Goal: Check status: Check status

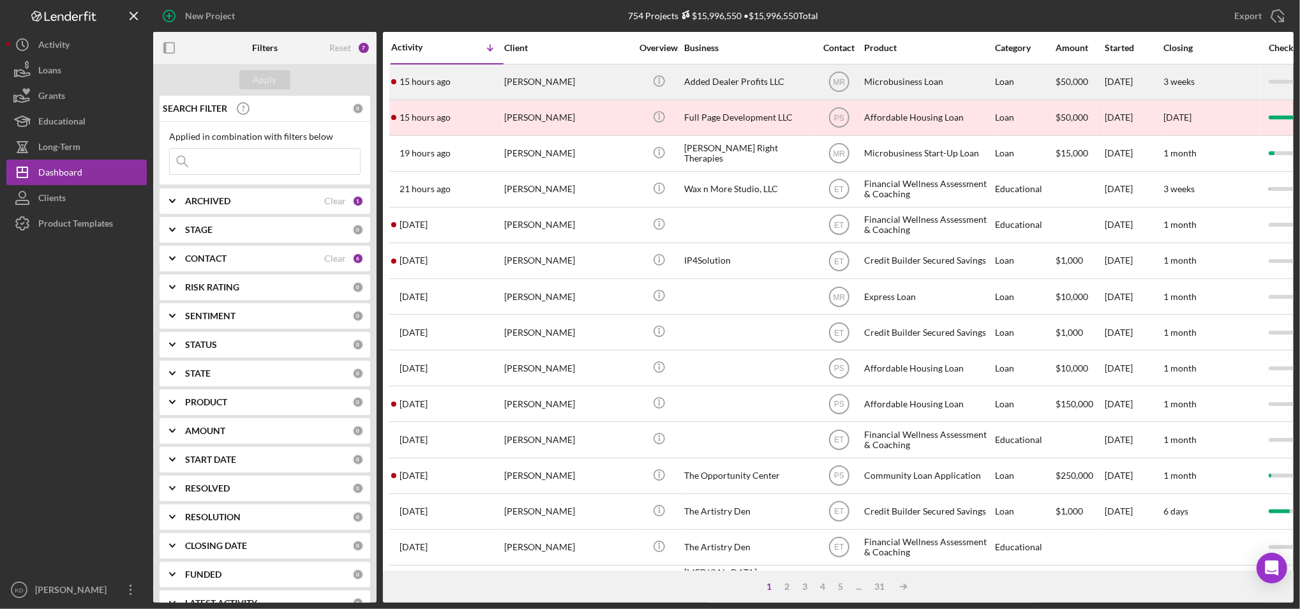
click at [726, 86] on div "Added Dealer Profits LLC" at bounding box center [748, 82] width 128 height 34
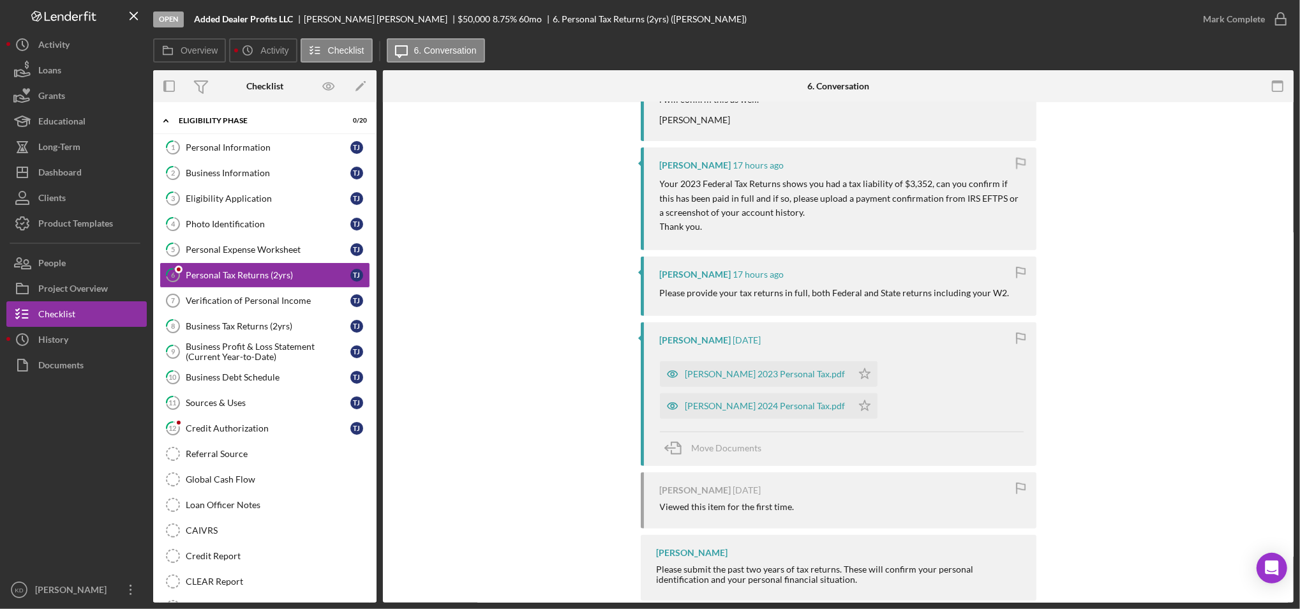
scroll to position [402, 0]
click at [732, 404] on div "[PERSON_NAME] 2024 Personal Tax.pdf" at bounding box center [766, 405] width 160 height 10
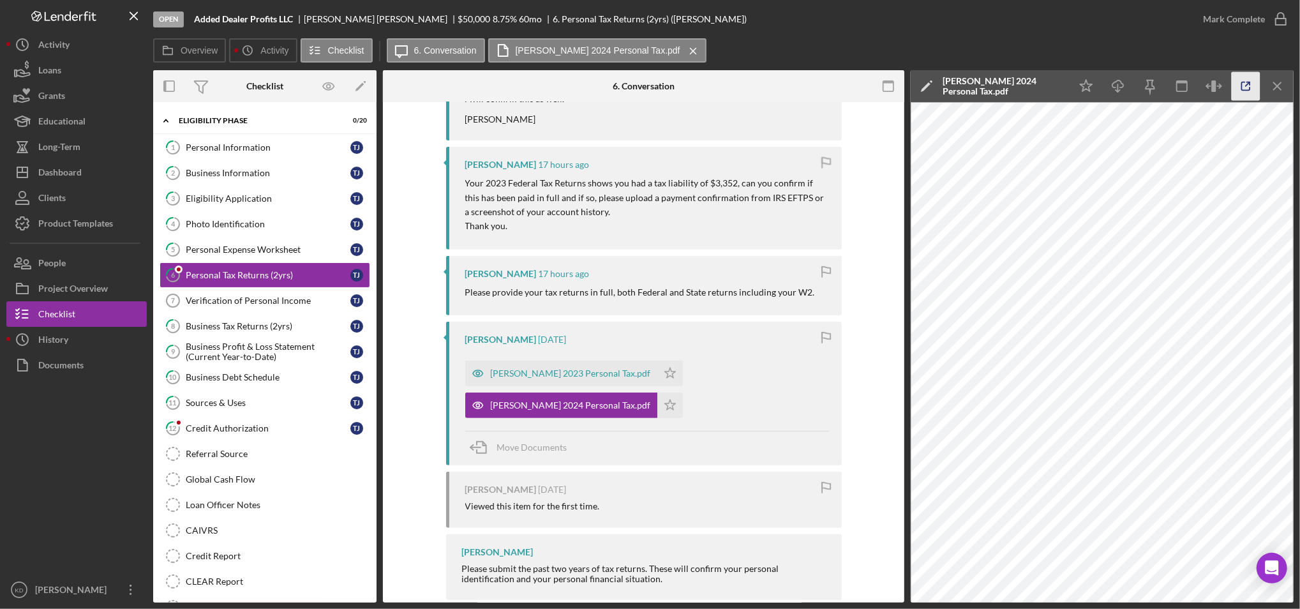
click at [1250, 96] on icon "button" at bounding box center [1246, 86] width 29 height 29
click at [559, 375] on div "[PERSON_NAME] 2023 Personal Tax.pdf" at bounding box center [571, 373] width 160 height 10
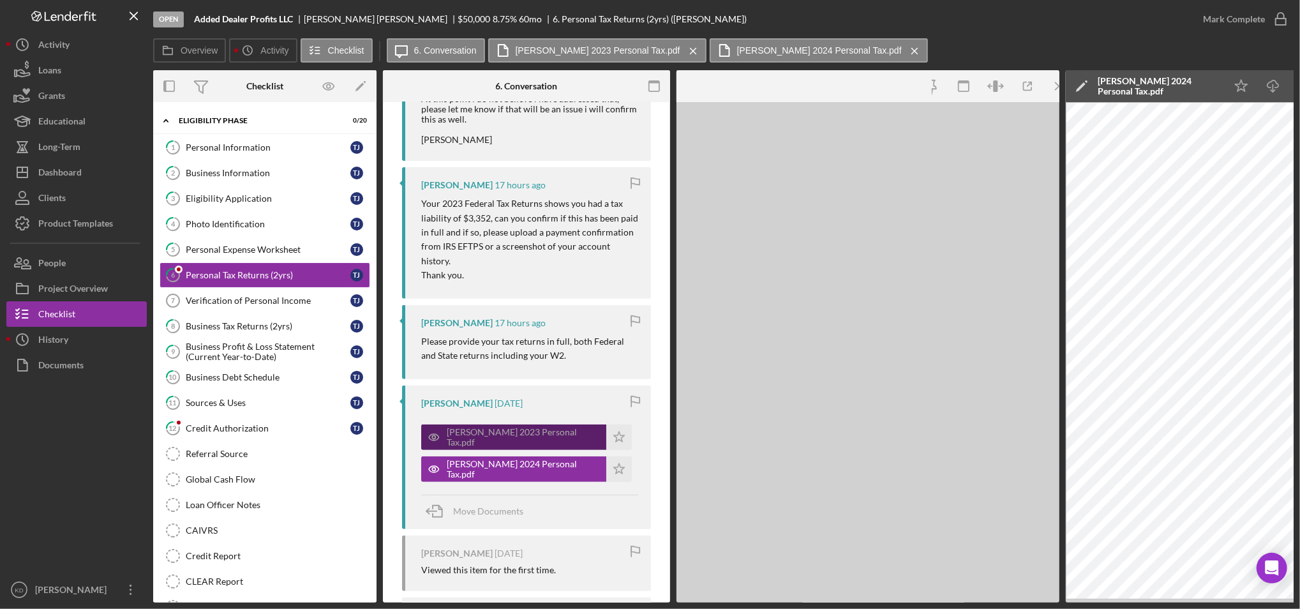
scroll to position [412, 0]
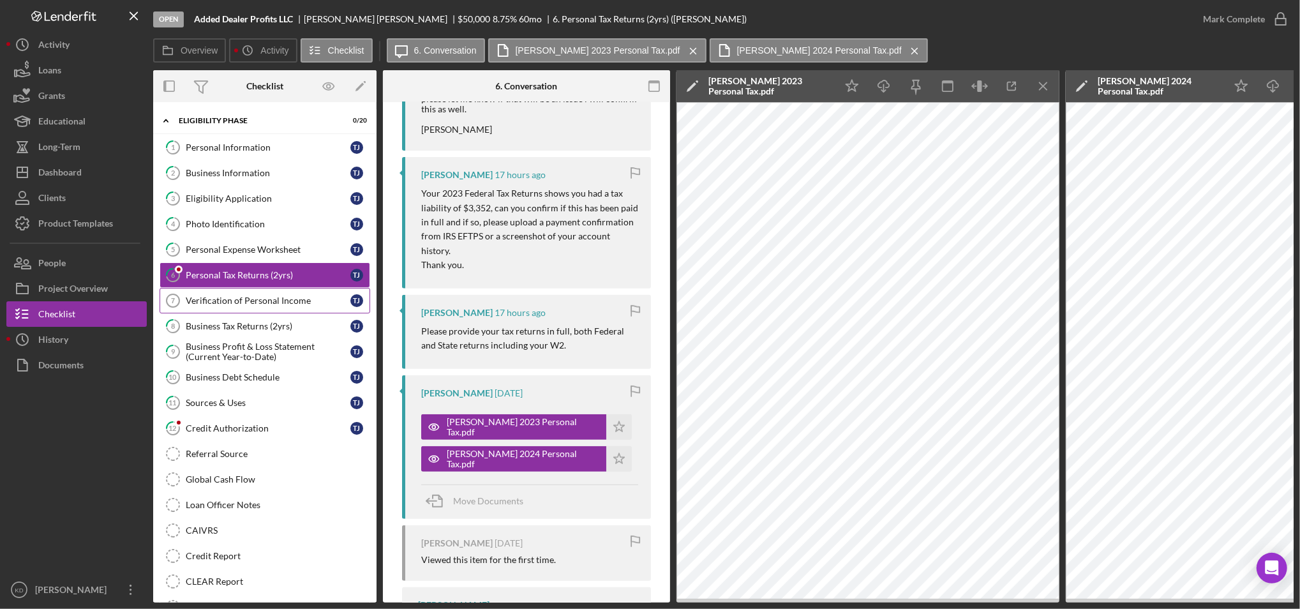
click at [317, 296] on div "Verification of Personal Income" at bounding box center [268, 301] width 165 height 10
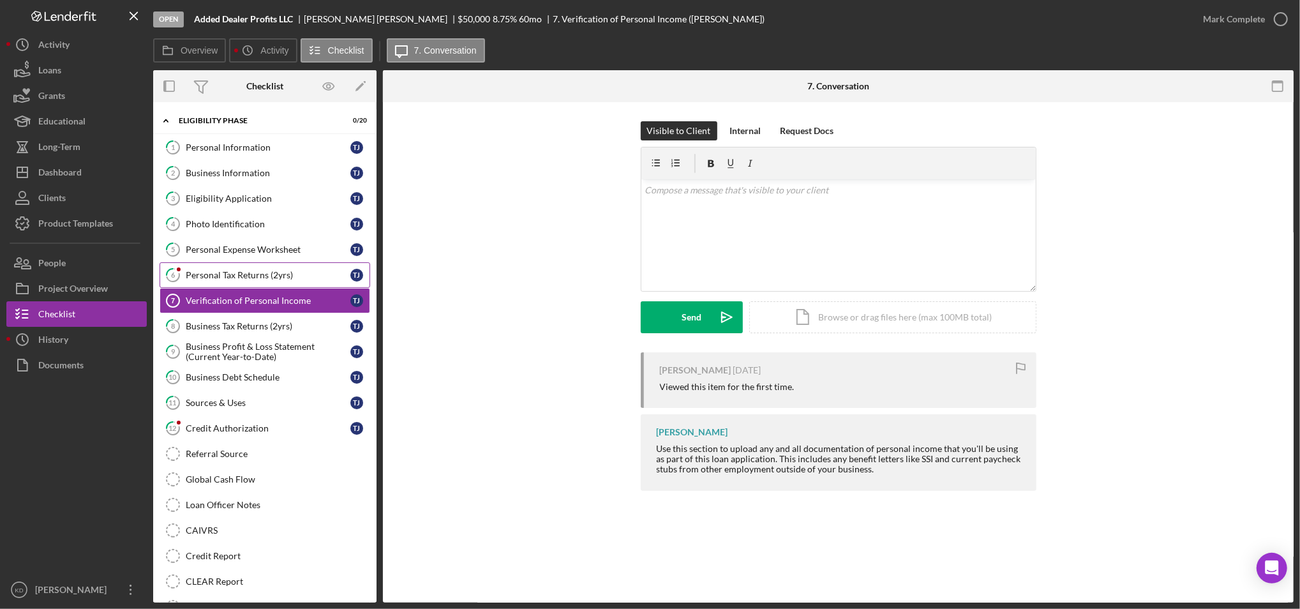
click at [252, 281] on link "6 Personal Tax Returns (2yrs) T J" at bounding box center [265, 275] width 211 height 26
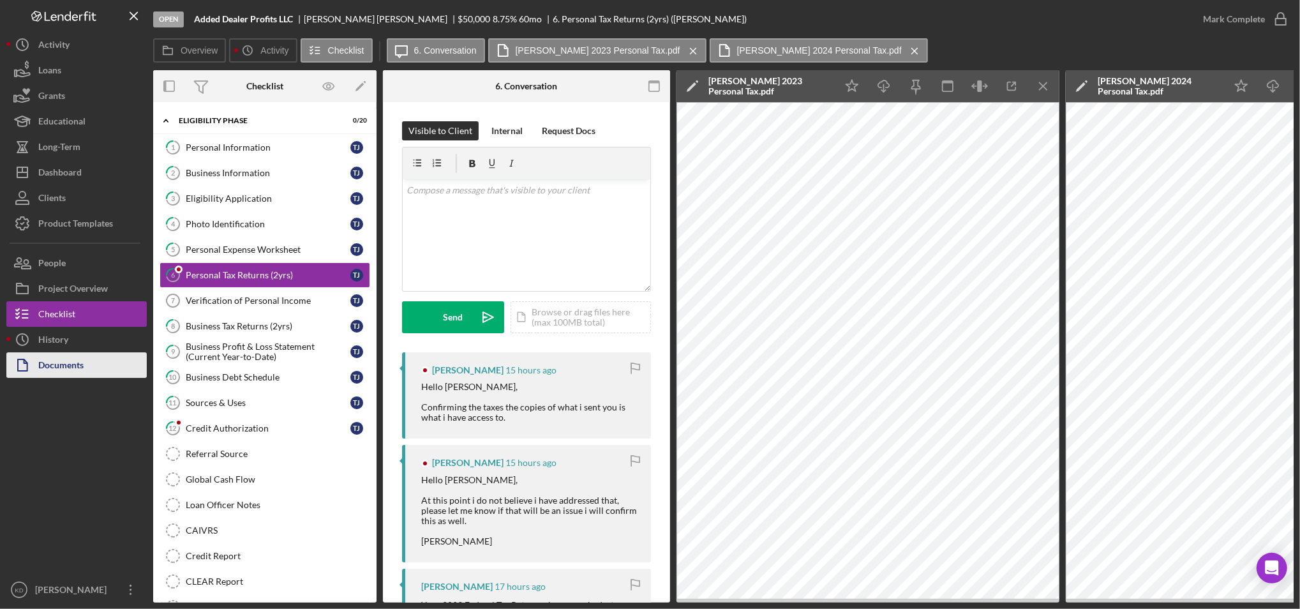
click at [96, 354] on button "Documents" at bounding box center [76, 365] width 140 height 26
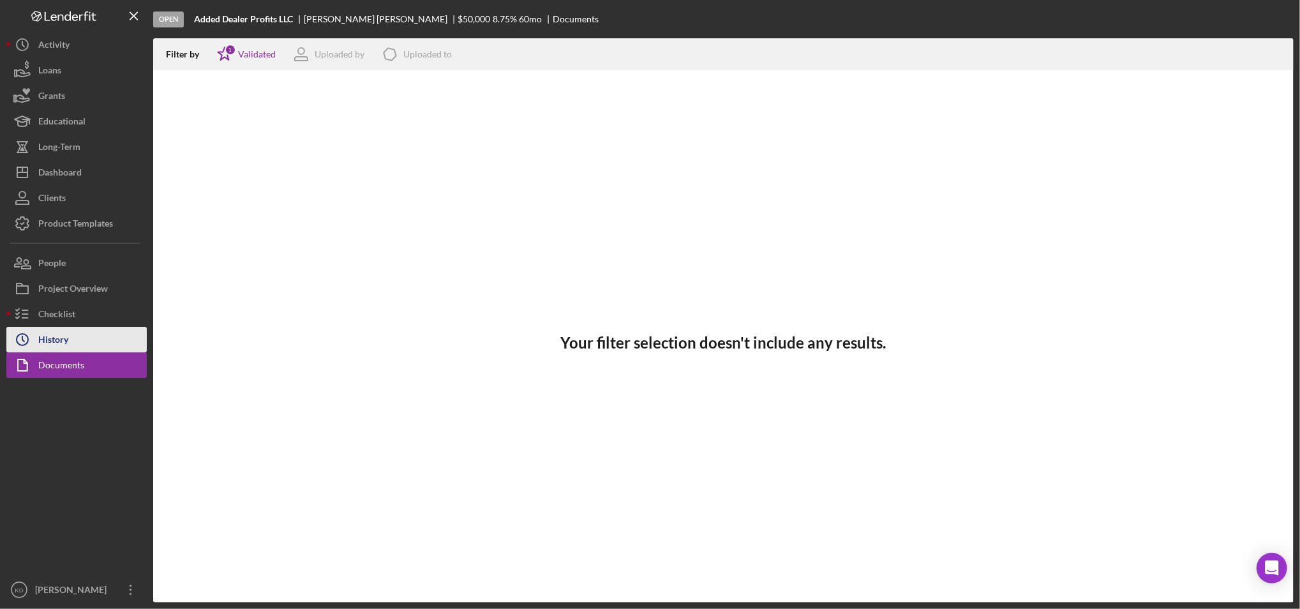
click at [70, 342] on button "Icon/History History" at bounding box center [76, 340] width 140 height 26
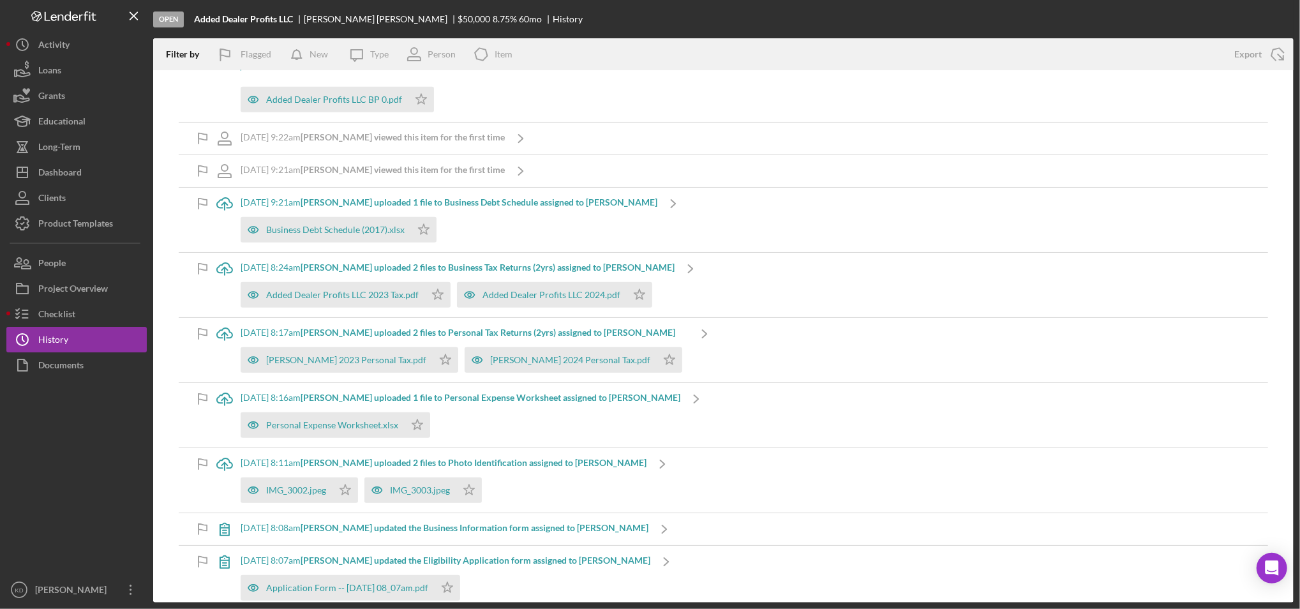
scroll to position [802, 0]
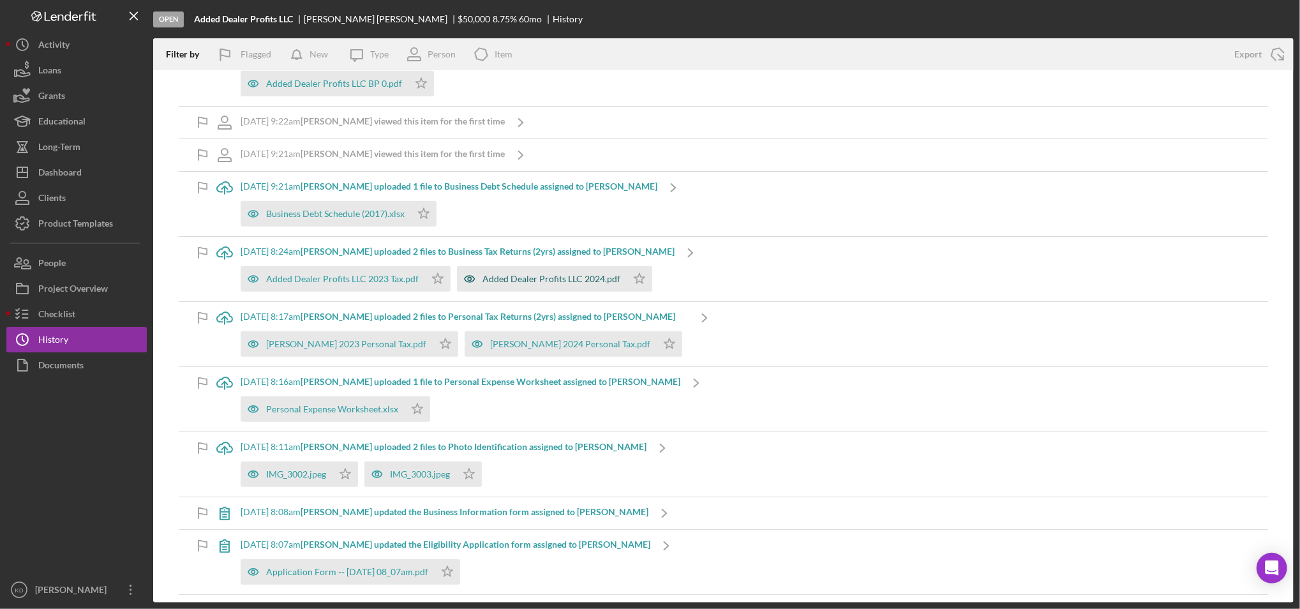
click at [593, 281] on div "Added Dealer Profits LLC 2024.pdf" at bounding box center [552, 279] width 138 height 10
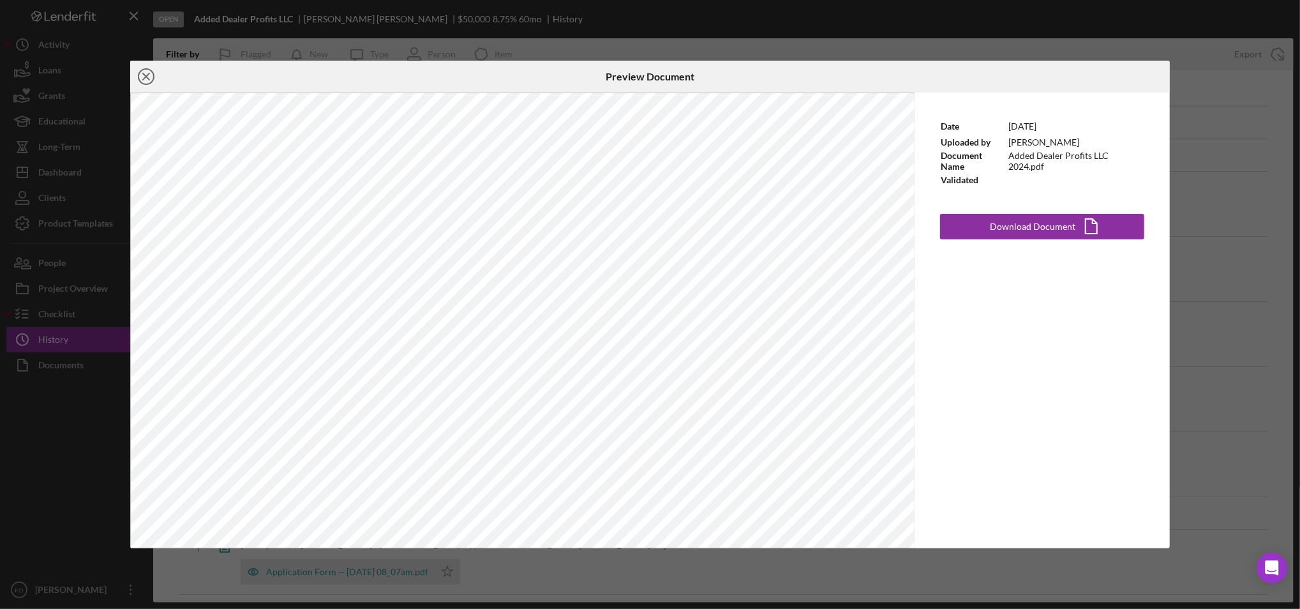
click at [147, 80] on icon "Icon/Close" at bounding box center [146, 77] width 32 height 32
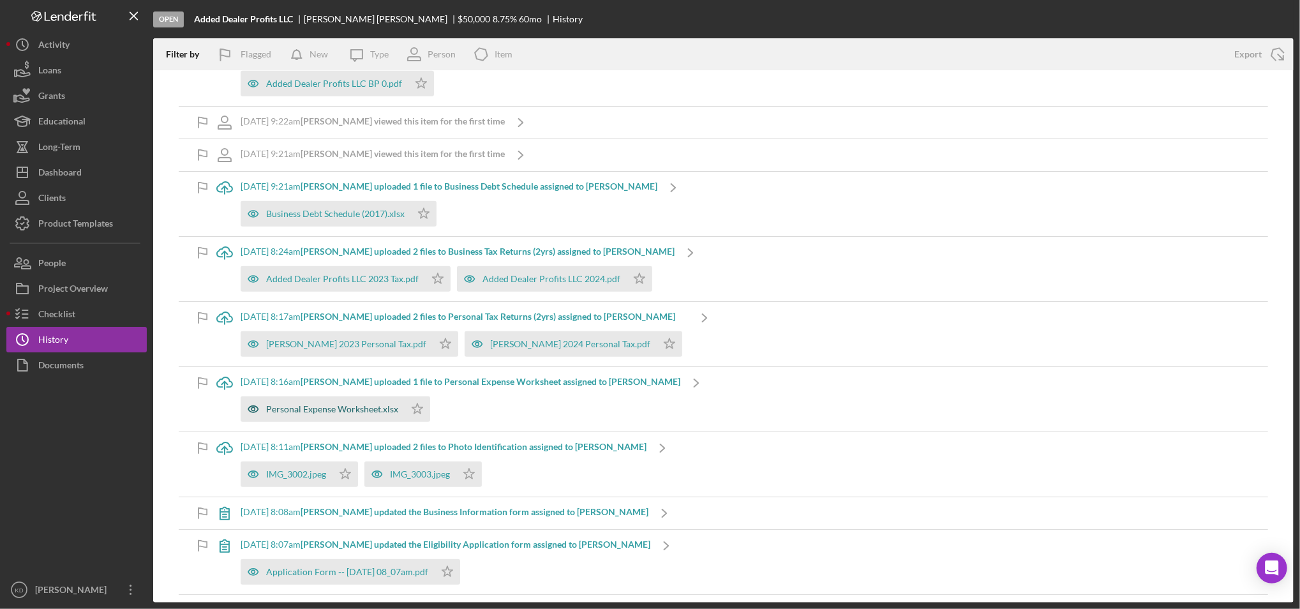
click at [324, 409] on div "Personal Expense Worksheet.xlsx" at bounding box center [332, 409] width 132 height 10
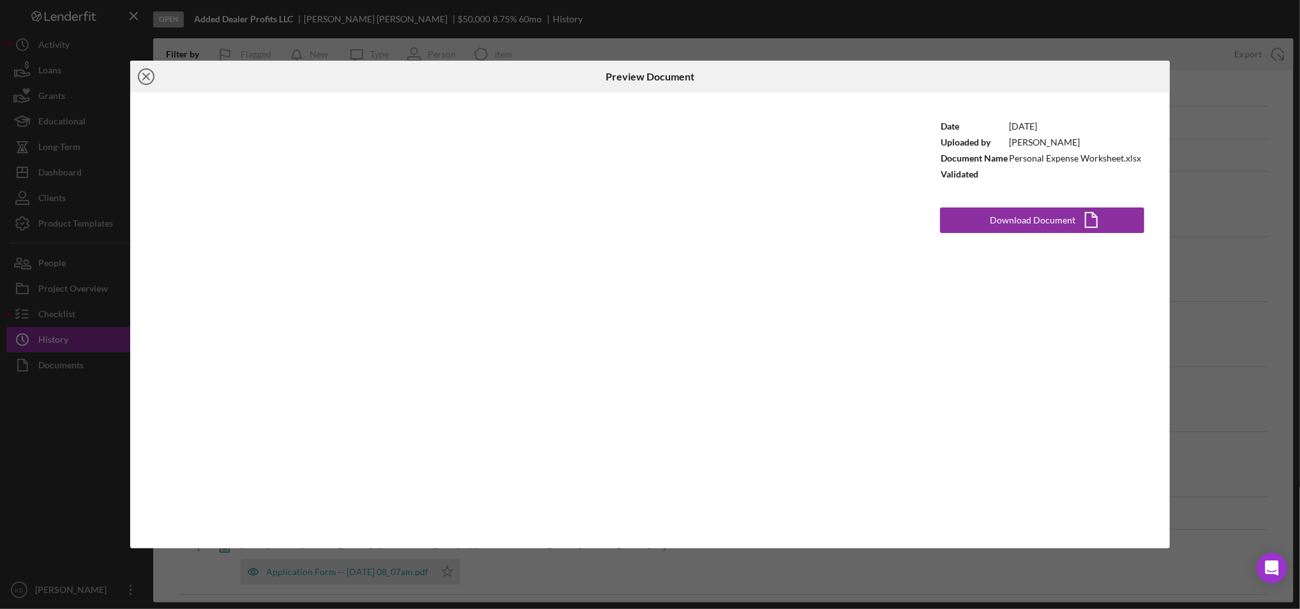
click at [141, 76] on icon "Icon/Close" at bounding box center [146, 77] width 32 height 32
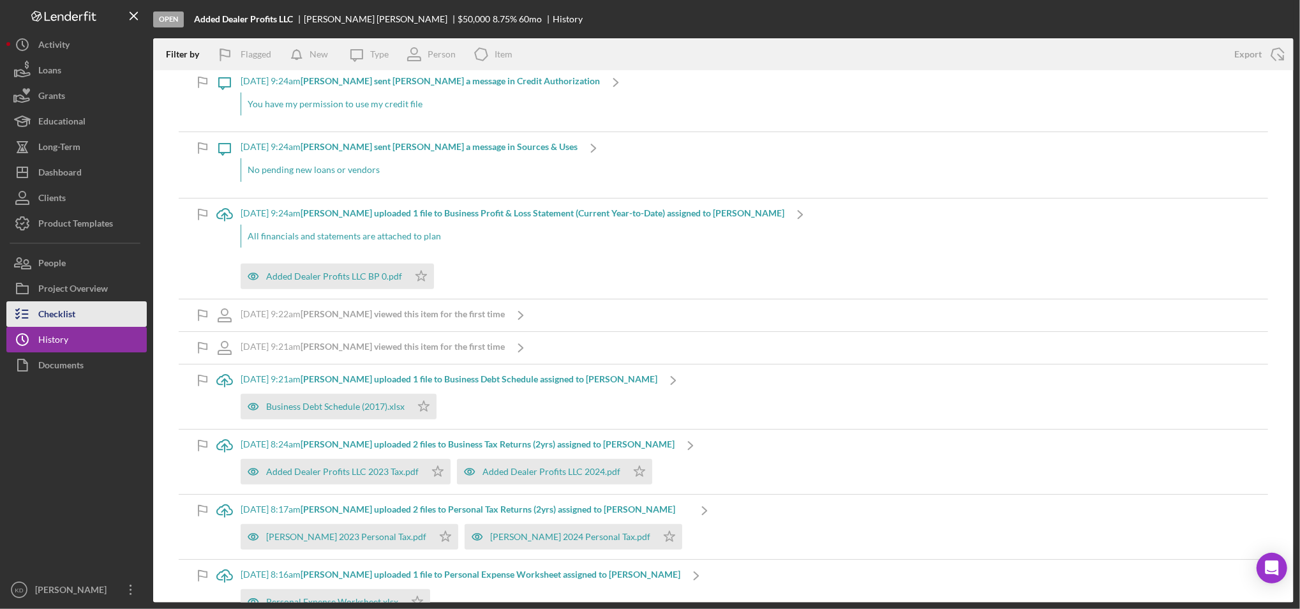
scroll to position [541, 0]
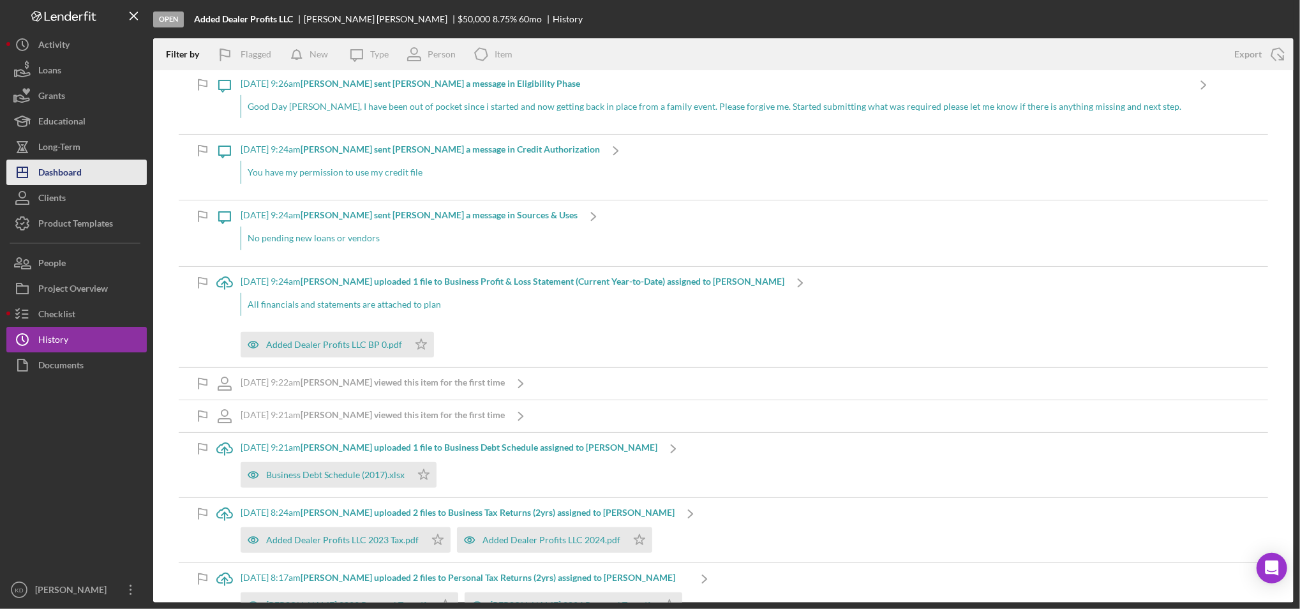
click at [79, 181] on div "Dashboard" at bounding box center [59, 174] width 43 height 29
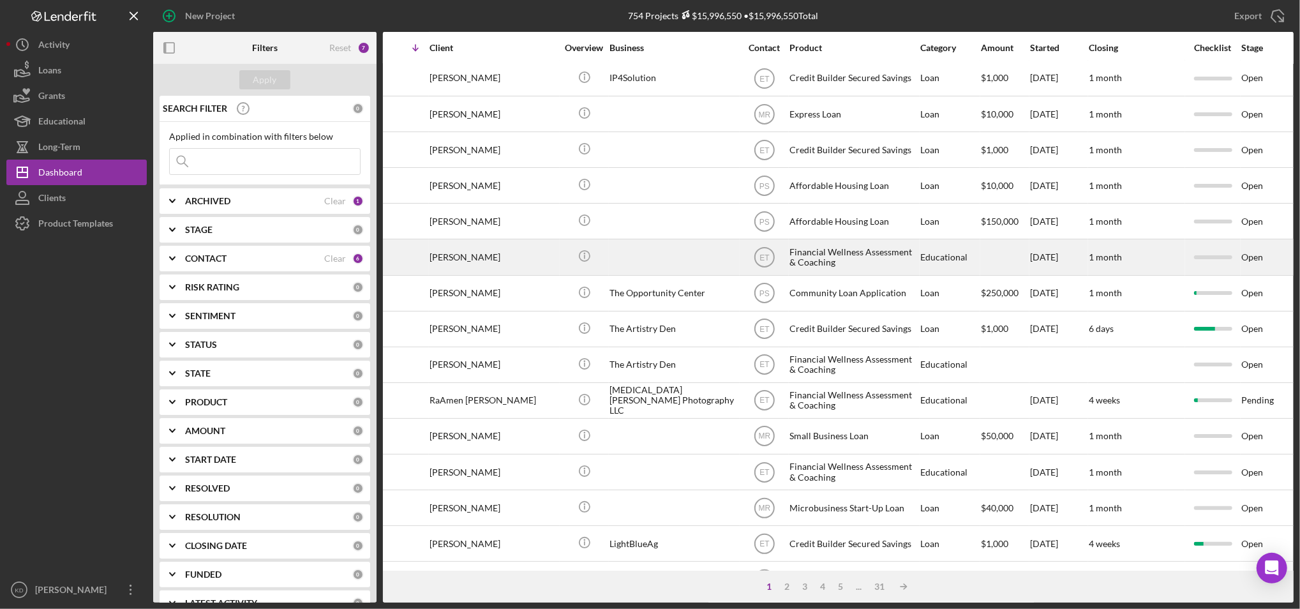
scroll to position [183, 0]
